Goal: Transaction & Acquisition: Download file/media

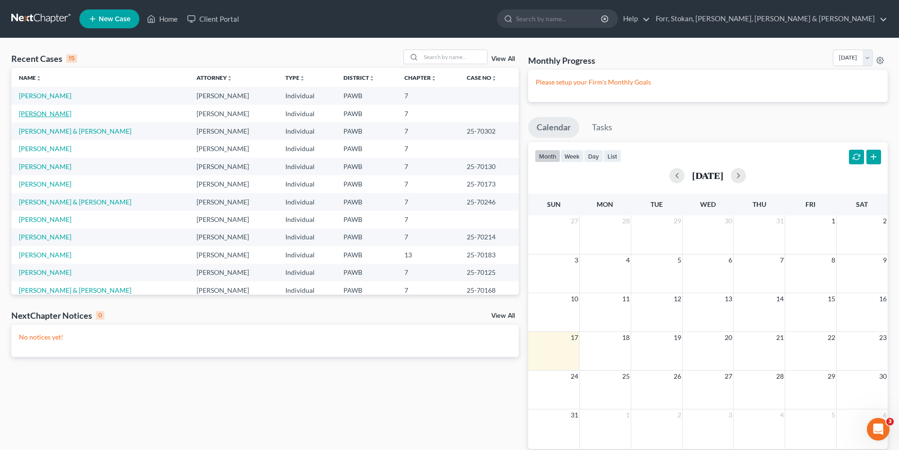
click at [33, 113] on link "[PERSON_NAME]" at bounding box center [45, 114] width 52 height 8
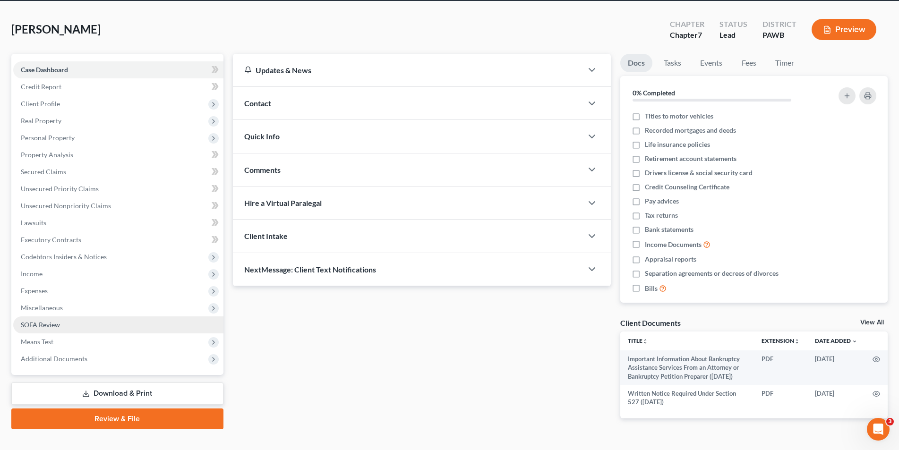
scroll to position [65, 0]
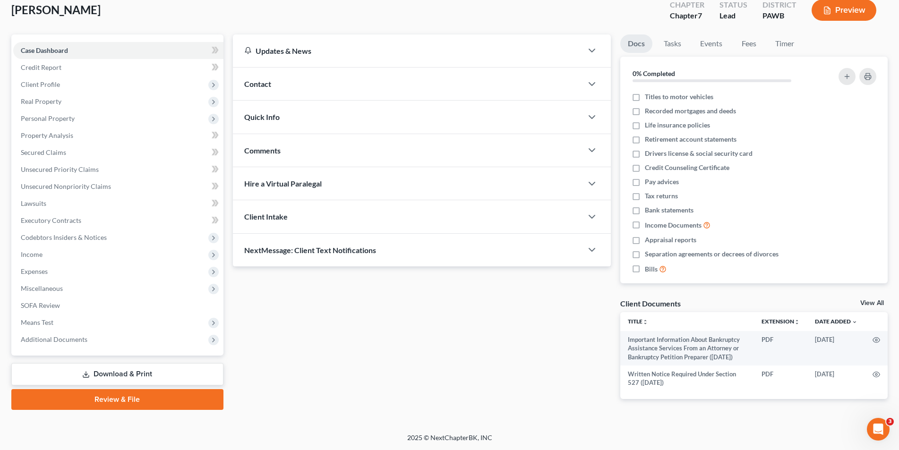
click at [94, 363] on link "Download & Print" at bounding box center [117, 374] width 212 height 22
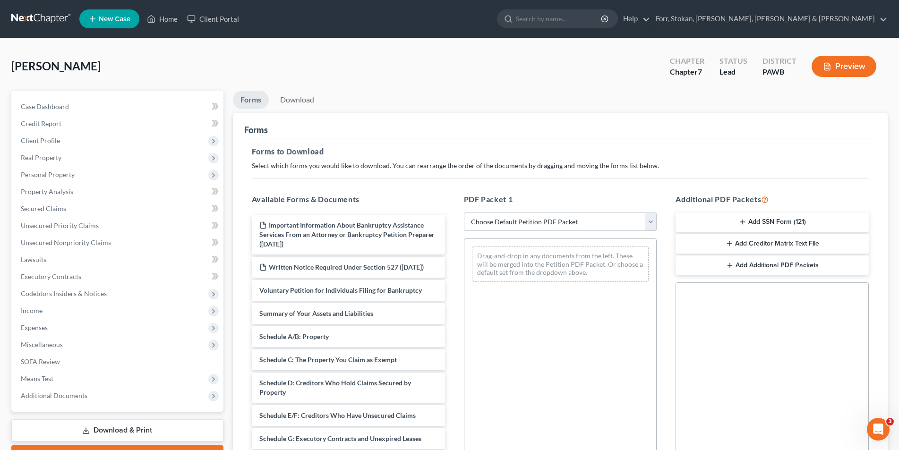
click at [469, 226] on select "Choose Default Petition PDF Packet Complete Bankruptcy Petition (all forms and …" at bounding box center [560, 221] width 193 height 19
select select "0"
click at [464, 212] on select "Choose Default Petition PDF Packet Complete Bankruptcy Petition (all forms and …" at bounding box center [560, 221] width 193 height 19
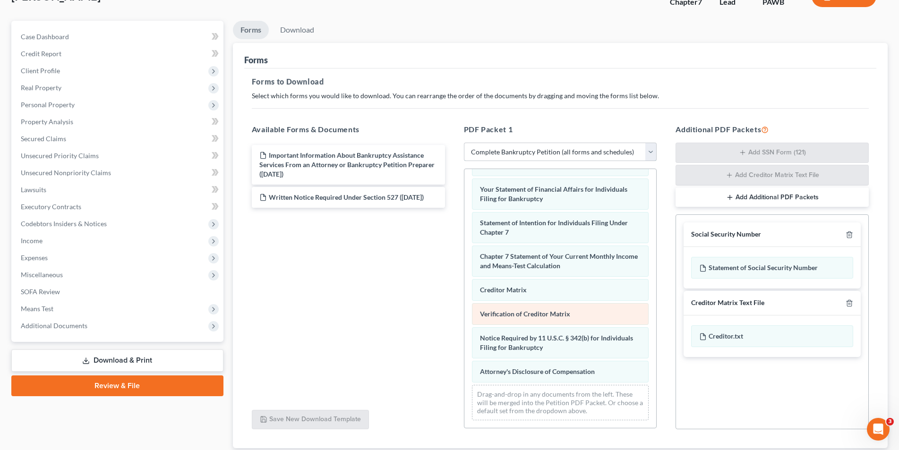
scroll to position [134, 0]
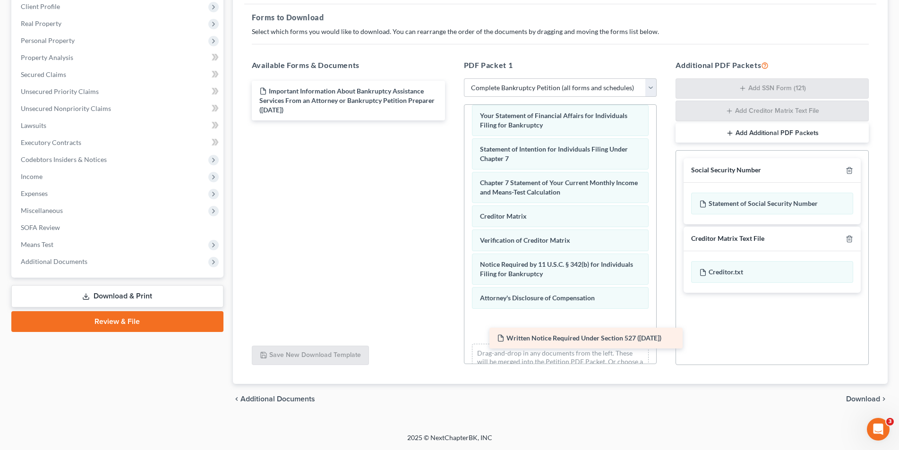
drag, startPoint x: 330, startPoint y: 136, endPoint x: 547, endPoint y: 333, distance: 293.5
click at [452, 120] on div "Written Notice Required Under Section 527 ([DATE]) Important Information About …" at bounding box center [348, 101] width 208 height 40
click at [538, 332] on div "Written Notice Required Under Section 527 ([DATE]) Voluntary Petition for Indiv…" at bounding box center [560, 96] width 192 height 584
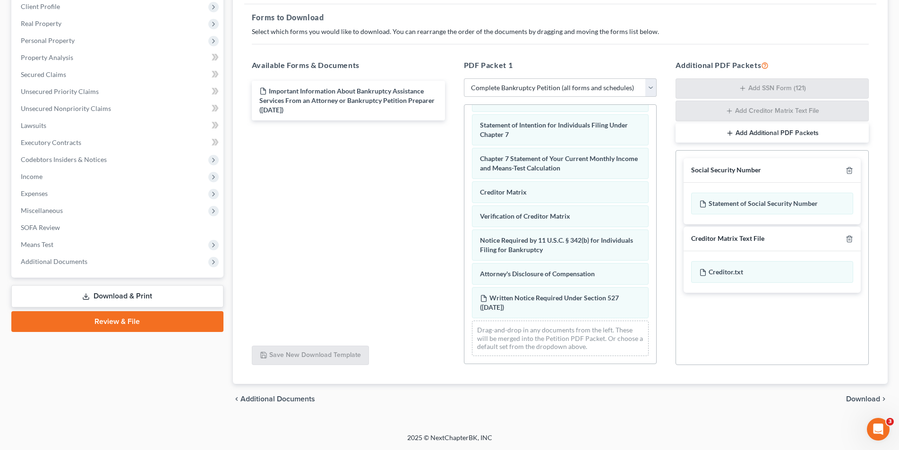
scroll to position [334, 0]
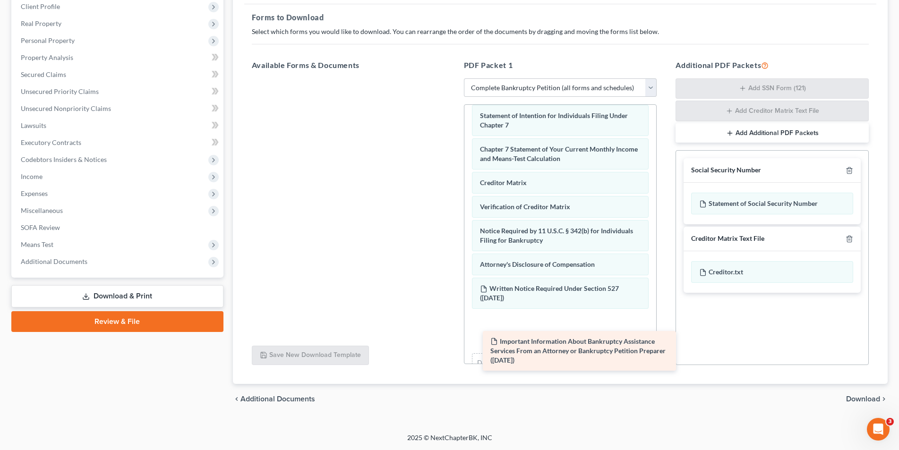
drag, startPoint x: 331, startPoint y: 99, endPoint x: 549, endPoint y: 345, distance: 328.5
click at [452, 78] on div "Important Information About Bankruptcy Assistance Services From an Attorney or …" at bounding box center [348, 78] width 208 height 0
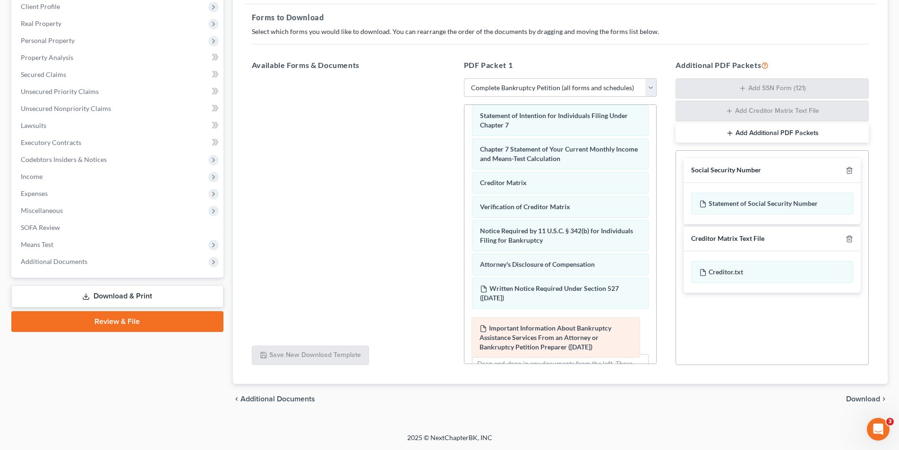
drag, startPoint x: 548, startPoint y: 343, endPoint x: 547, endPoint y: 338, distance: 4.9
click at [547, 338] on div "Important Information About Bankruptcy Assistance Services From an Attorney or …" at bounding box center [560, 84] width 192 height 627
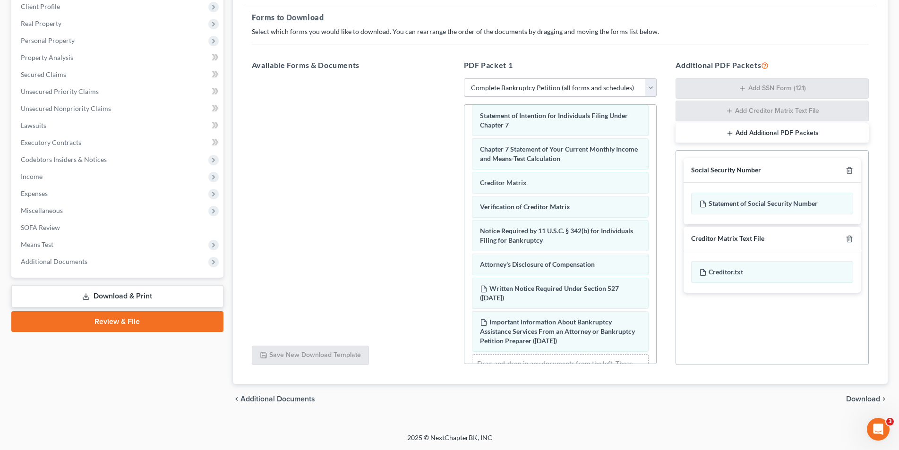
click at [866, 399] on span "Download" at bounding box center [863, 399] width 34 height 8
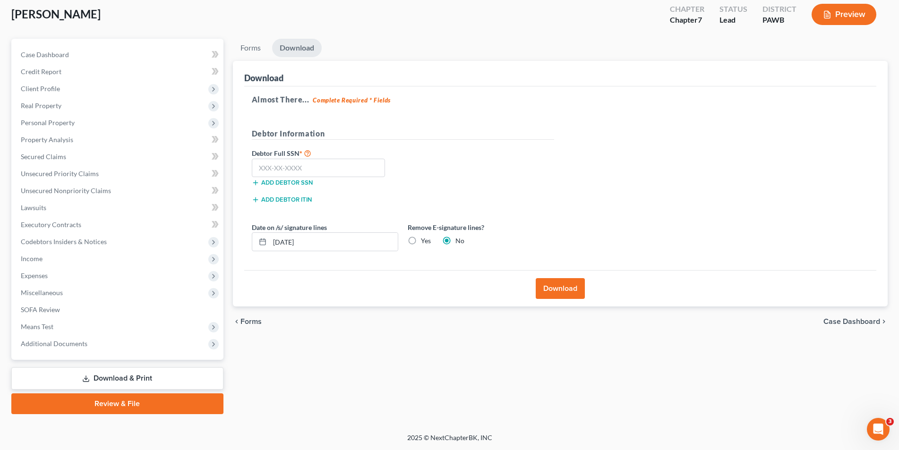
scroll to position [52, 0]
click at [289, 171] on input "text" at bounding box center [319, 168] width 134 height 19
type input "180-48-0470"
click at [291, 242] on input "[DATE]" at bounding box center [334, 242] width 128 height 18
type input "[DATE]"
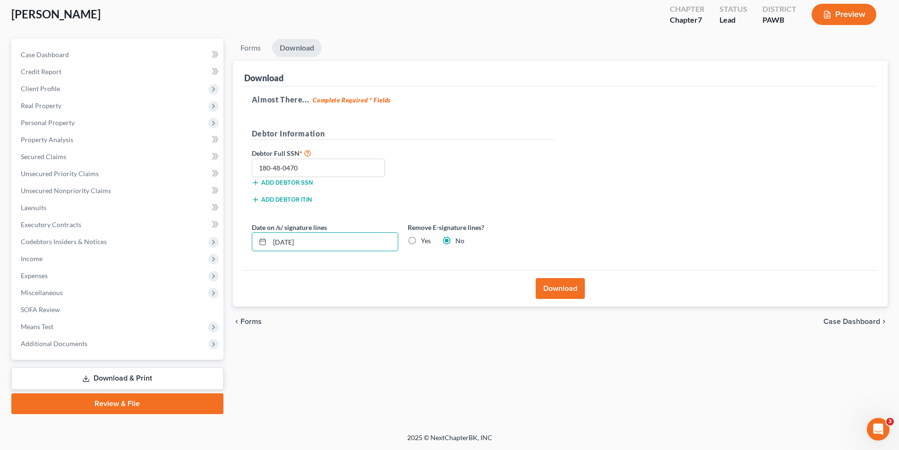
click at [549, 287] on button "Download" at bounding box center [559, 288] width 49 height 21
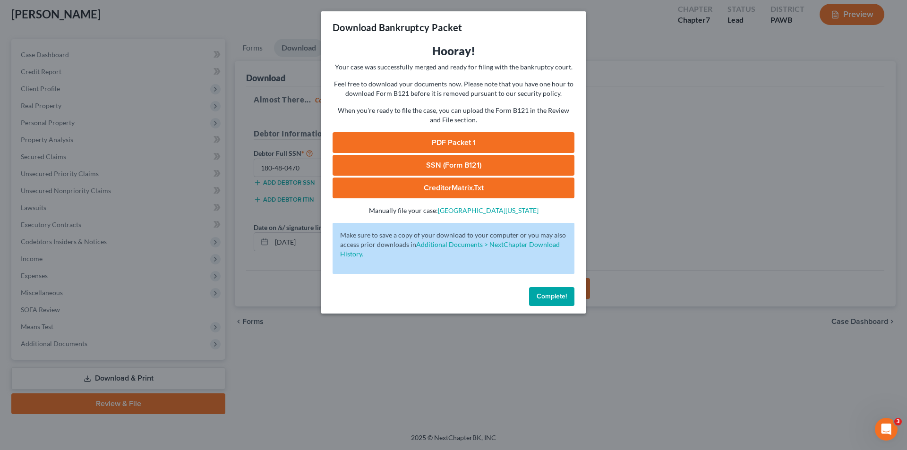
click at [446, 141] on link "PDF Packet 1" at bounding box center [453, 142] width 242 height 21
click at [433, 186] on link "CreditorMatrix.txt" at bounding box center [453, 188] width 242 height 21
click at [676, 104] on div "Download Bankruptcy Packet Hooray! Your case was successfully merged and ready …" at bounding box center [453, 225] width 907 height 450
